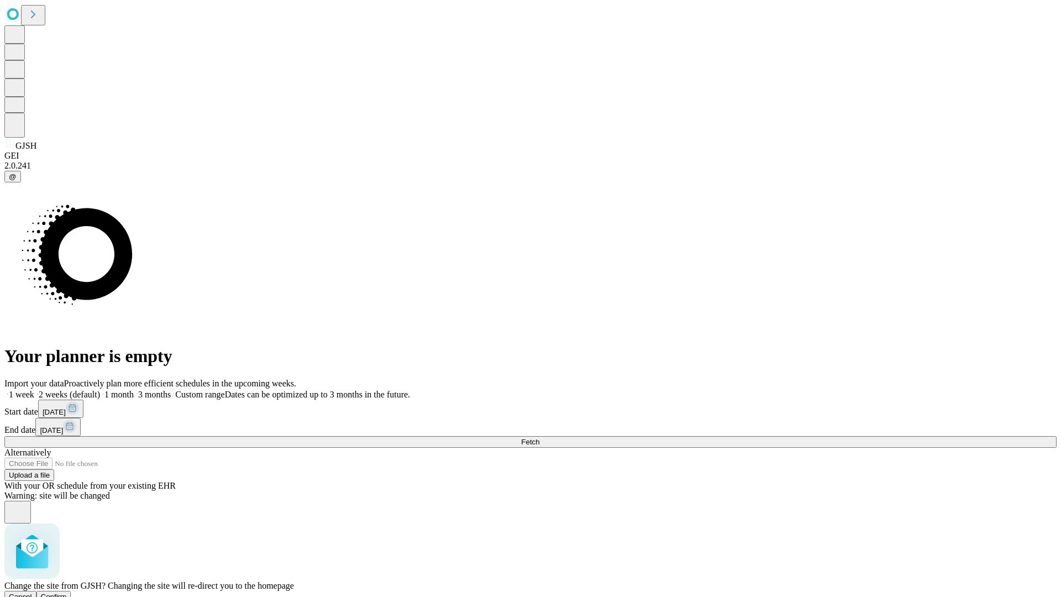
click at [67, 592] on span "Confirm" at bounding box center [54, 596] width 26 height 8
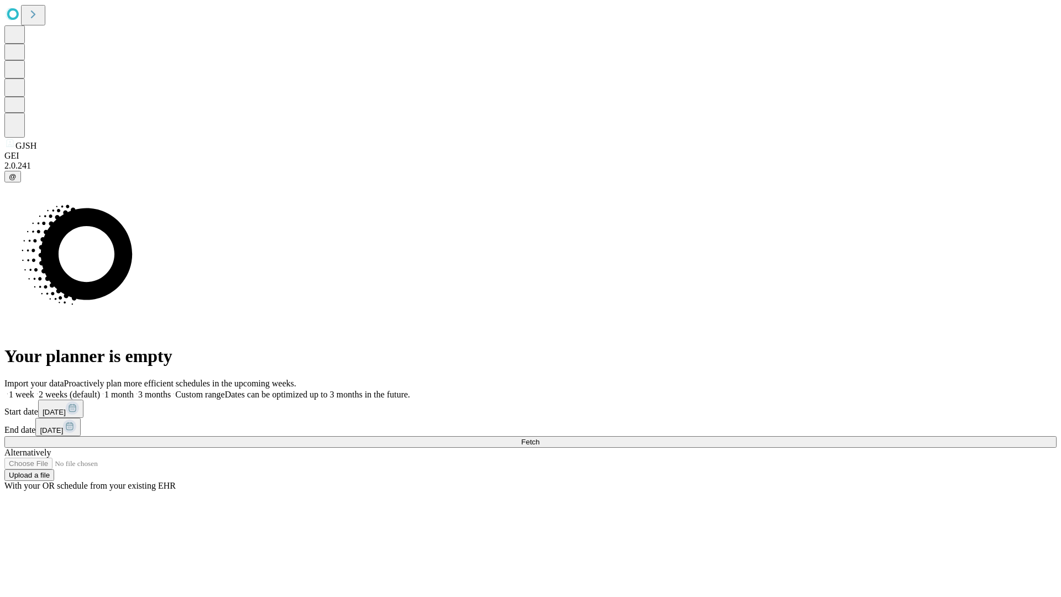
click at [134, 390] on label "1 month" at bounding box center [117, 394] width 34 height 9
click at [539, 438] on span "Fetch" at bounding box center [530, 442] width 18 height 8
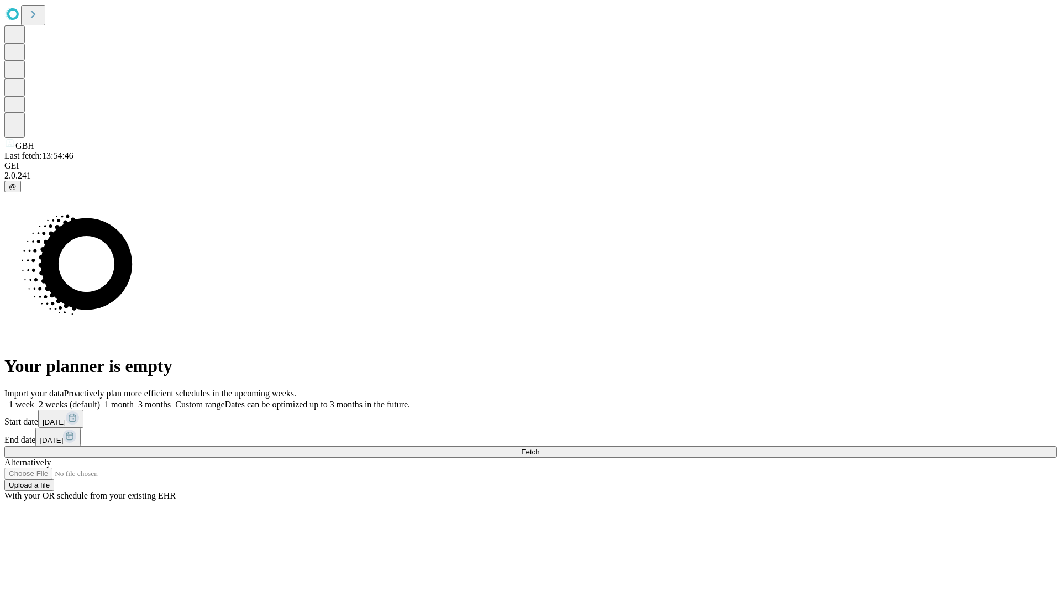
click at [134, 400] on label "1 month" at bounding box center [117, 404] width 34 height 9
click at [539, 448] on span "Fetch" at bounding box center [530, 452] width 18 height 8
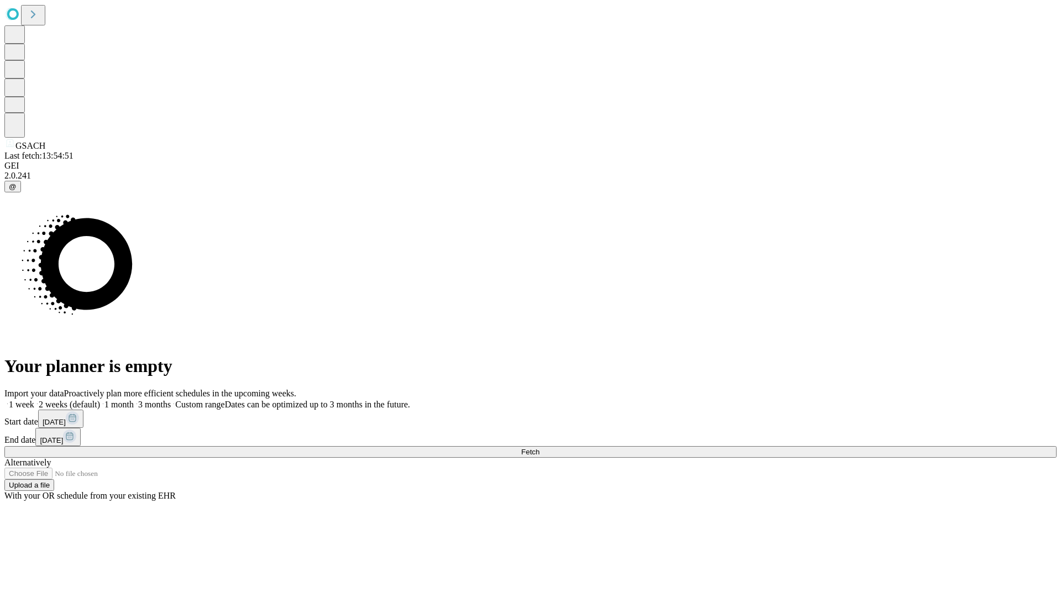
click at [134, 400] on label "1 month" at bounding box center [117, 404] width 34 height 9
click at [539, 448] on span "Fetch" at bounding box center [530, 452] width 18 height 8
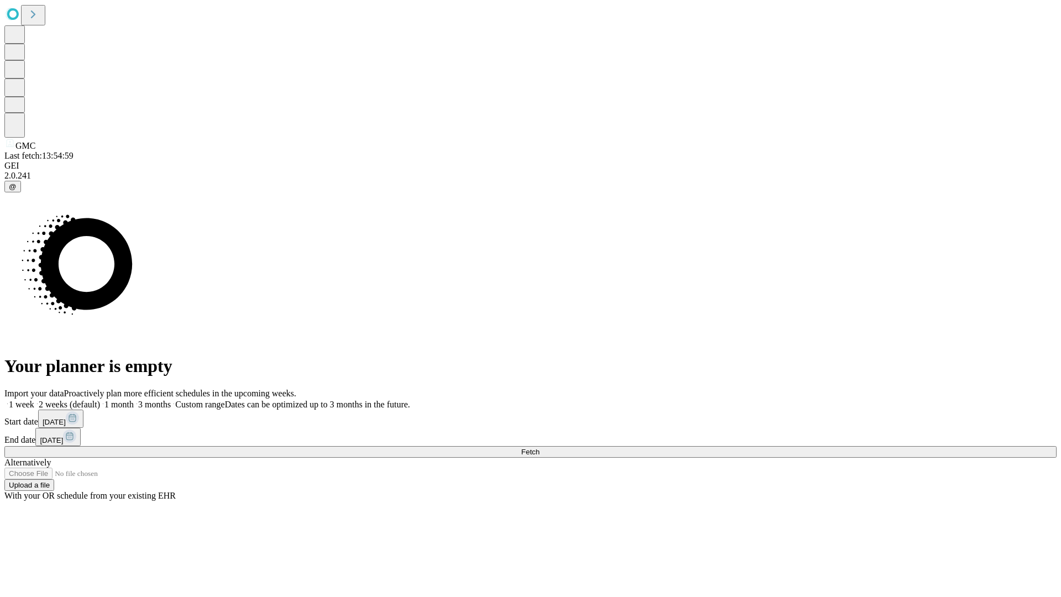
click at [134, 400] on label "1 month" at bounding box center [117, 404] width 34 height 9
click at [539, 448] on span "Fetch" at bounding box center [530, 452] width 18 height 8
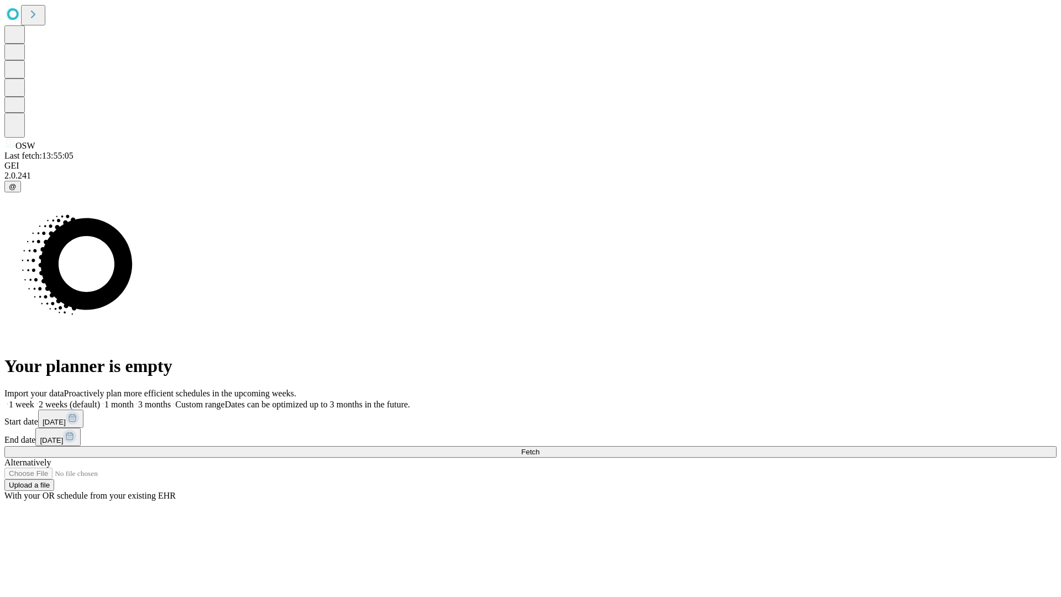
click at [134, 400] on label "1 month" at bounding box center [117, 404] width 34 height 9
click at [539, 448] on span "Fetch" at bounding box center [530, 452] width 18 height 8
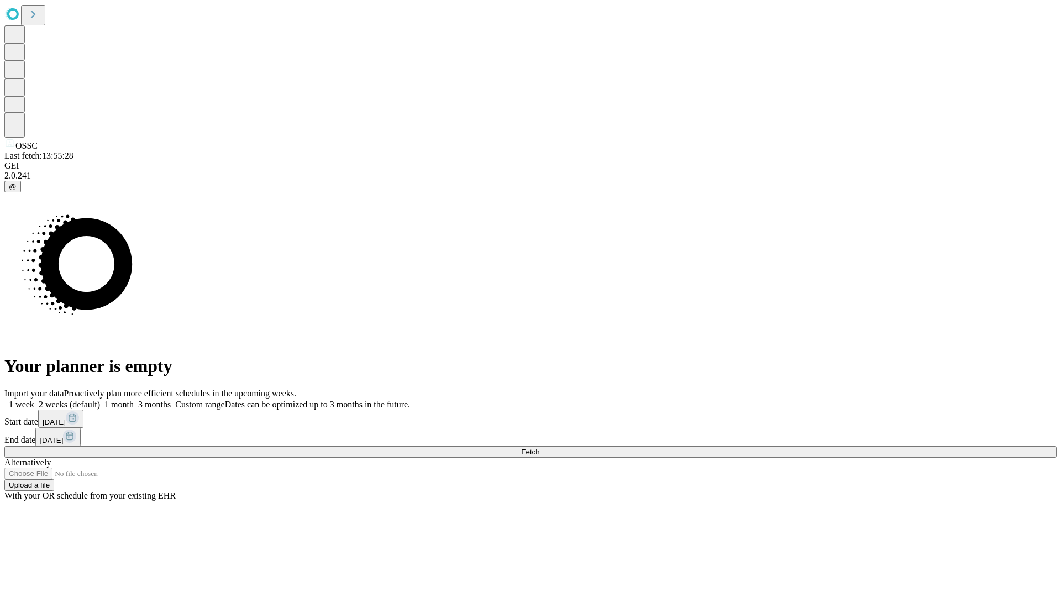
click at [134, 400] on label "1 month" at bounding box center [117, 404] width 34 height 9
click at [539, 448] on span "Fetch" at bounding box center [530, 452] width 18 height 8
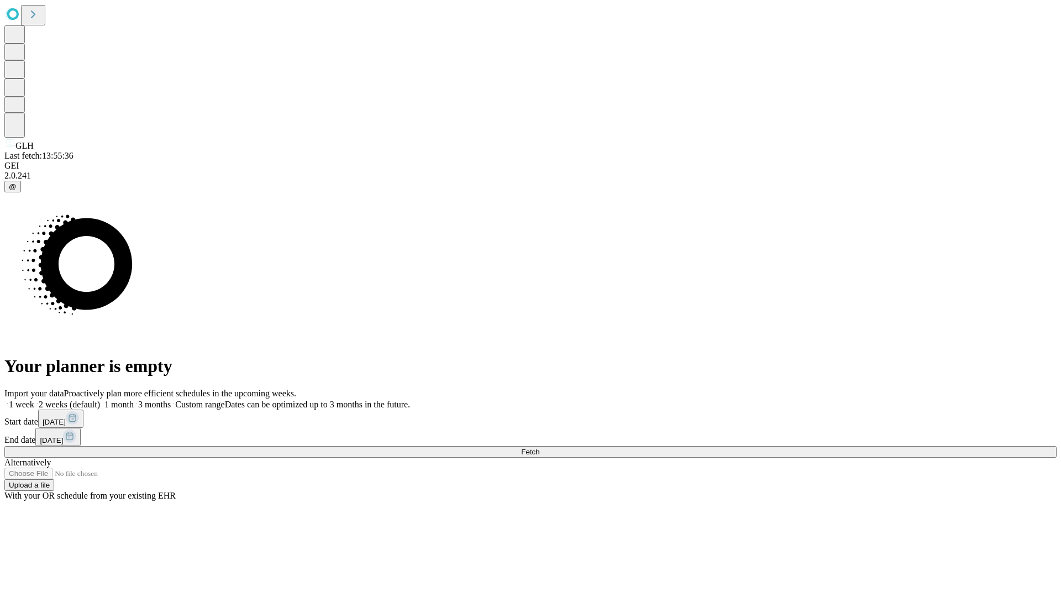
click at [539, 448] on span "Fetch" at bounding box center [530, 452] width 18 height 8
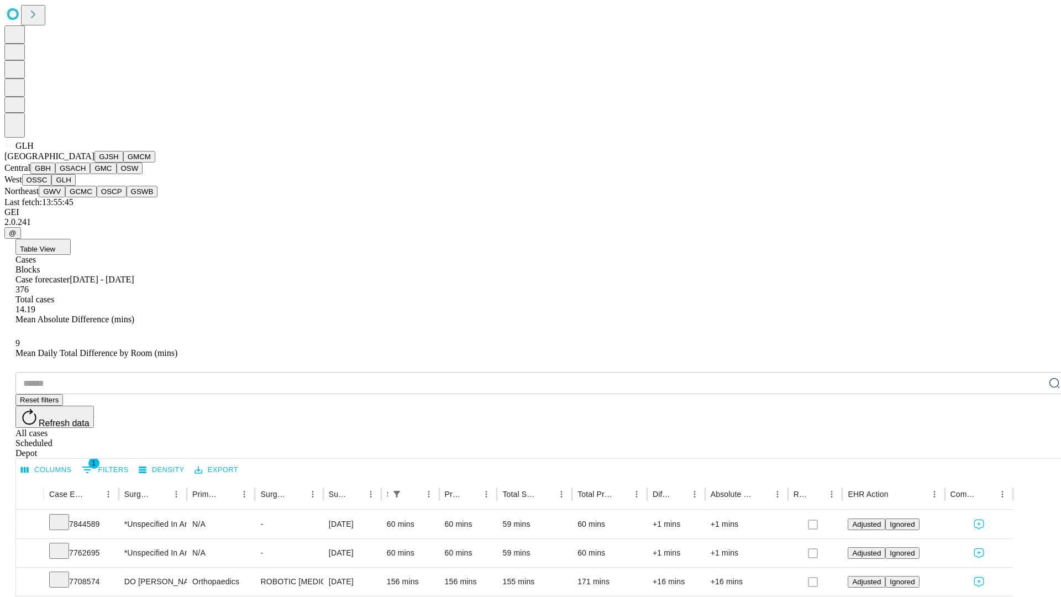
click at [65, 197] on button "GWV" at bounding box center [52, 192] width 27 height 12
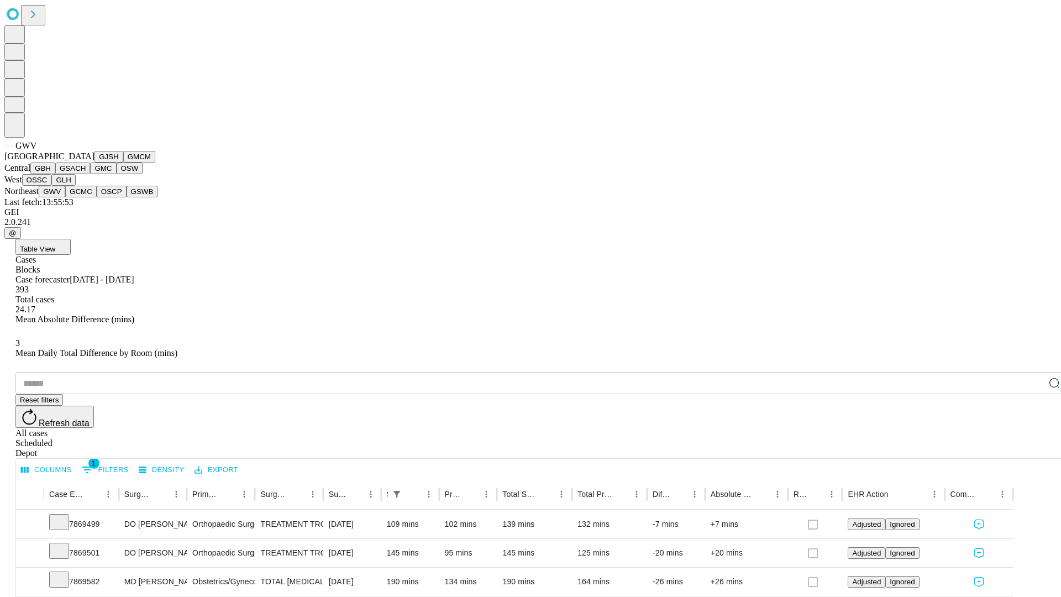
click at [86, 197] on button "GCMC" at bounding box center [80, 192] width 31 height 12
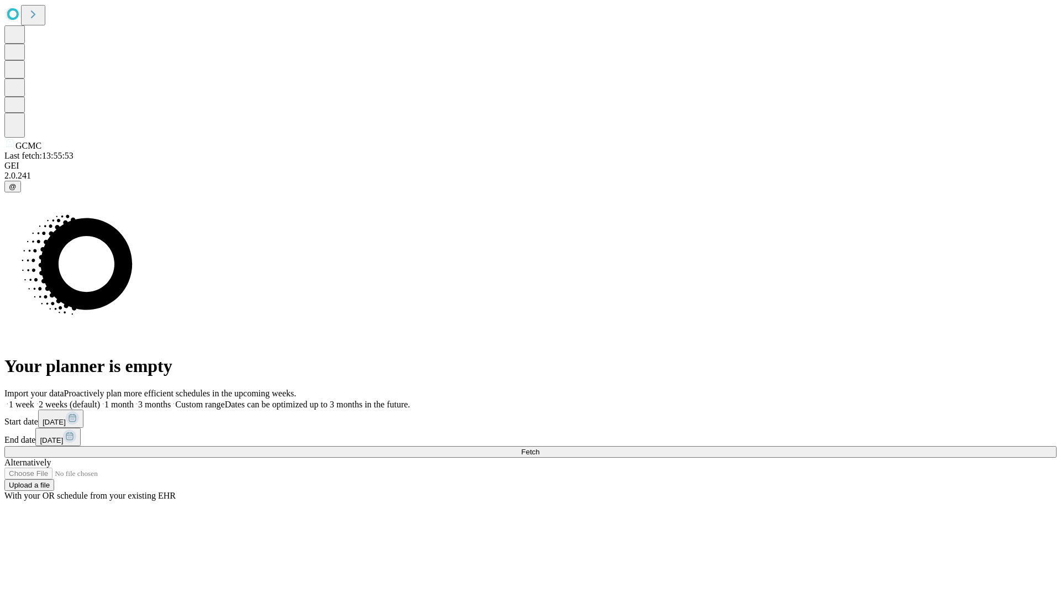
click at [134, 400] on label "1 month" at bounding box center [117, 404] width 34 height 9
click at [539, 448] on span "Fetch" at bounding box center [530, 452] width 18 height 8
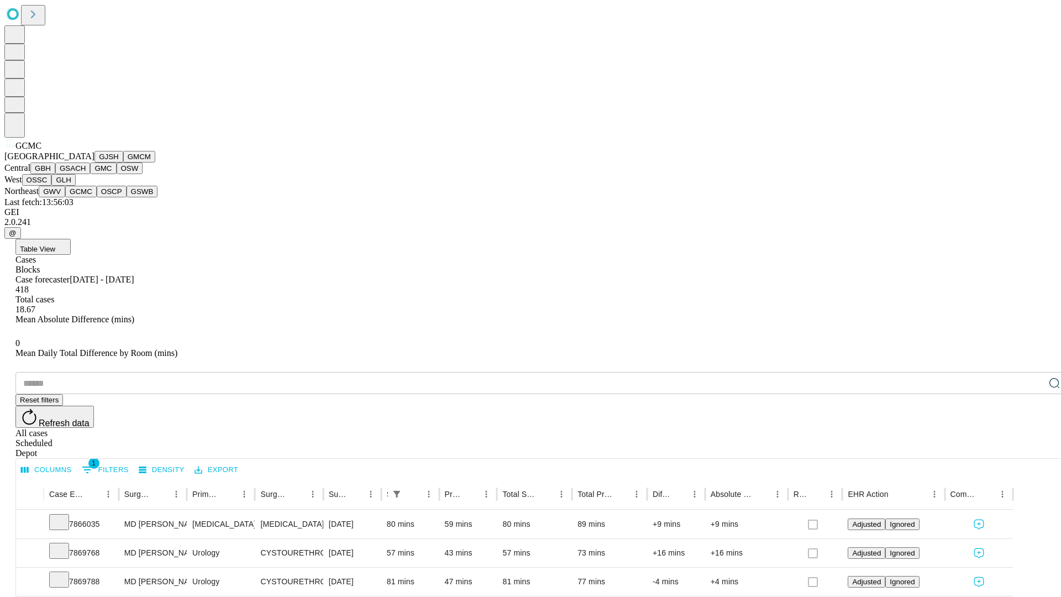
click at [97, 197] on button "OSCP" at bounding box center [112, 192] width 30 height 12
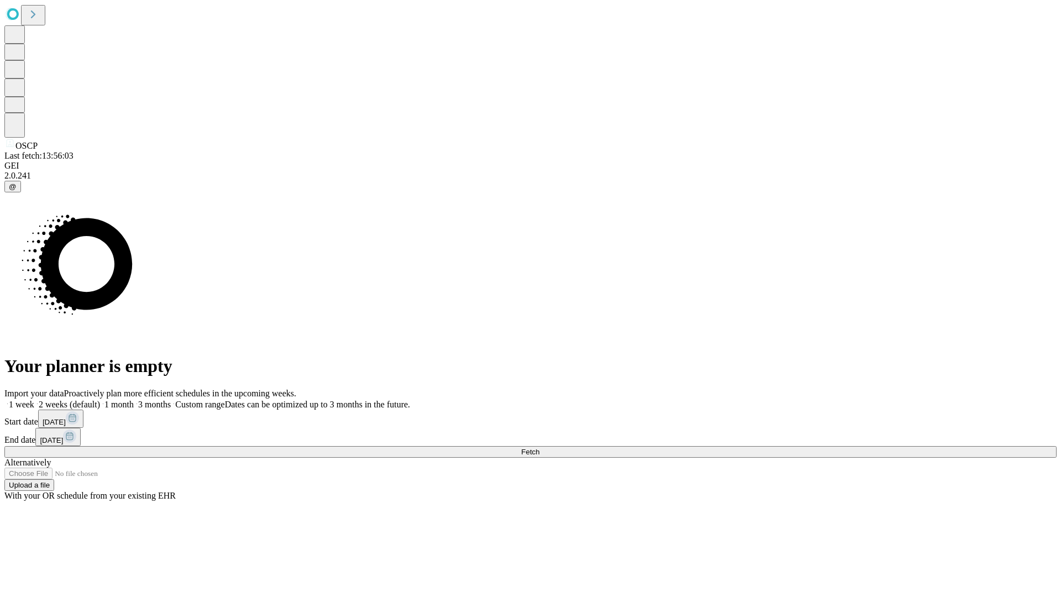
click at [134, 400] on label "1 month" at bounding box center [117, 404] width 34 height 9
click at [539, 448] on span "Fetch" at bounding box center [530, 452] width 18 height 8
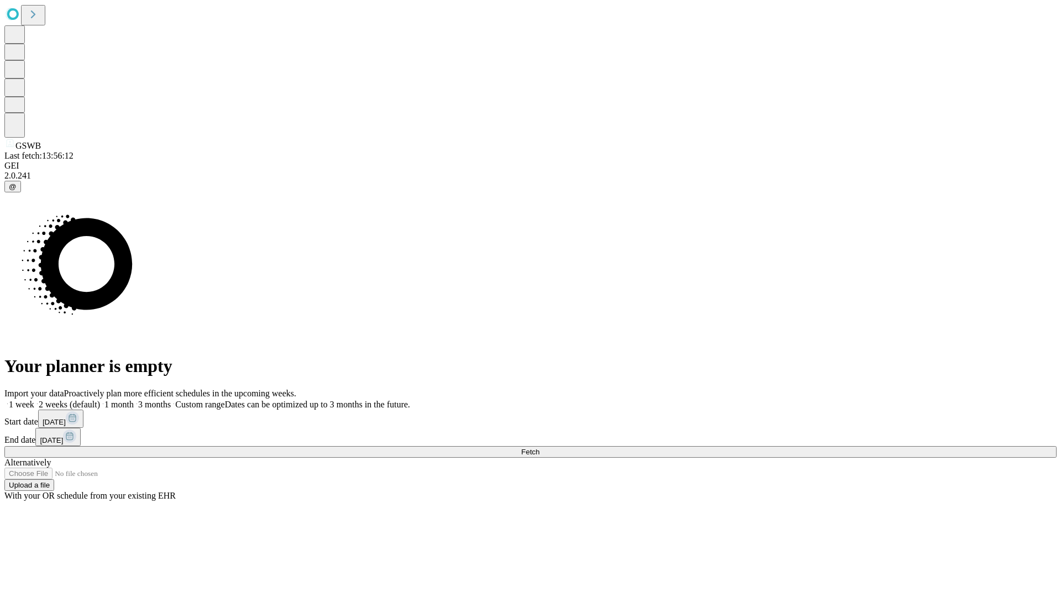
click at [134, 400] on label "1 month" at bounding box center [117, 404] width 34 height 9
click at [539, 448] on span "Fetch" at bounding box center [530, 452] width 18 height 8
